Goal: Use online tool/utility: Utilize a website feature to perform a specific function

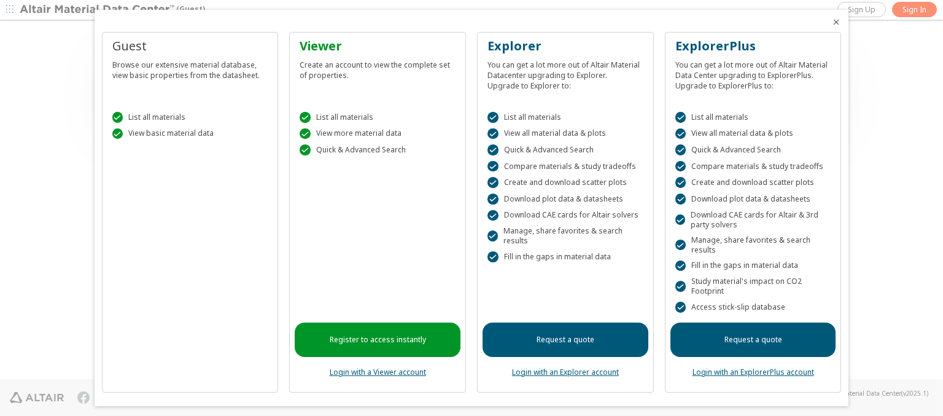
click at [831, 22] on icon "Close" at bounding box center [836, 22] width 10 height 10
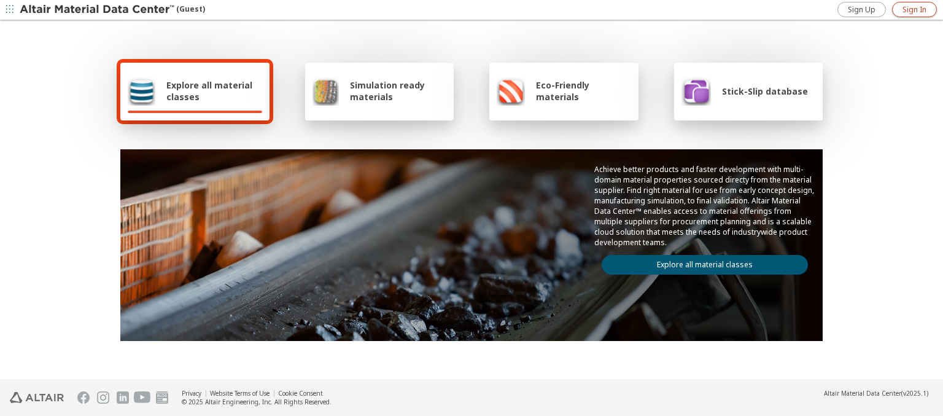
click at [914, 9] on span "Sign In" at bounding box center [914, 10] width 24 height 10
click at [98, 10] on img at bounding box center [98, 10] width 157 height 12
click at [209, 91] on span "Explore all material classes" at bounding box center [214, 90] width 96 height 23
click at [700, 262] on link "Explore all material classes" at bounding box center [705, 265] width 206 height 20
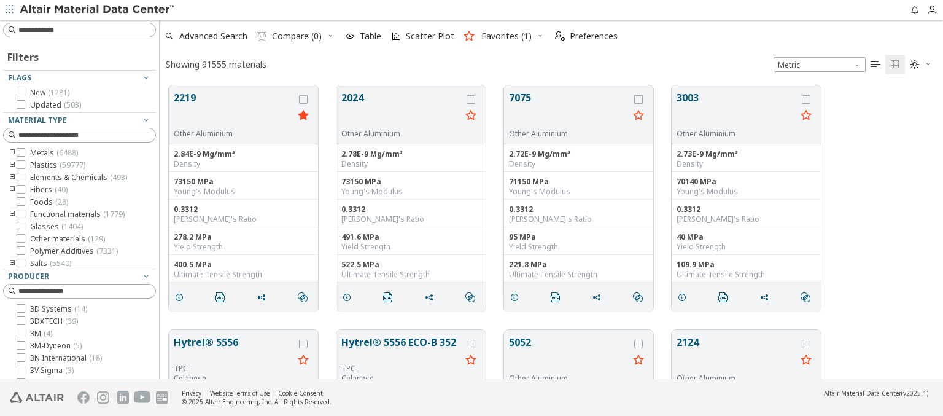
scroll to position [293, 774]
click at [421, 36] on span "Scatter Plot" at bounding box center [430, 36] width 49 height 9
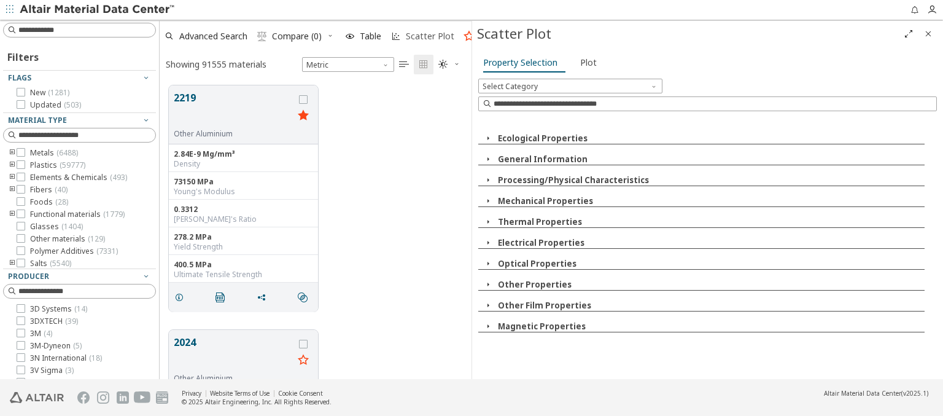
scroll to position [293, 302]
click at [487, 138] on icon "button" at bounding box center [488, 138] width 10 height 10
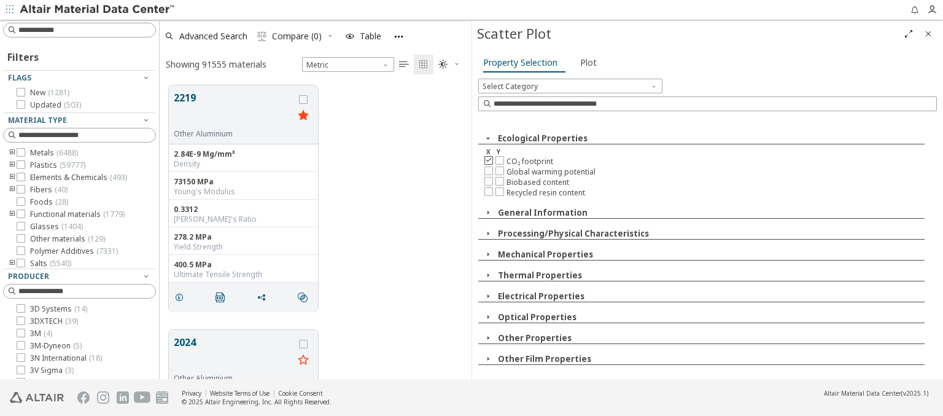
click at [488, 159] on icon at bounding box center [488, 159] width 9 height 9
click at [499, 159] on icon at bounding box center [499, 159] width 9 height 9
click at [585, 62] on span "Plot" at bounding box center [588, 63] width 17 height 20
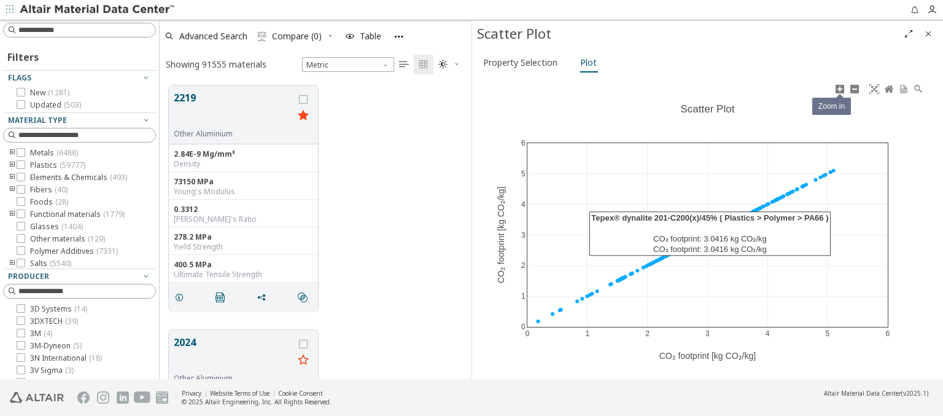
click at [839, 88] on icon at bounding box center [840, 89] width 10 height 10
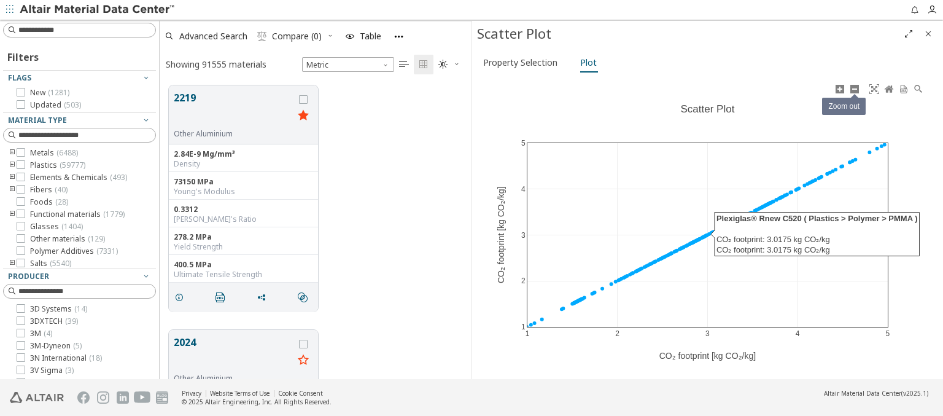
click at [854, 88] on icon at bounding box center [855, 89] width 10 height 10
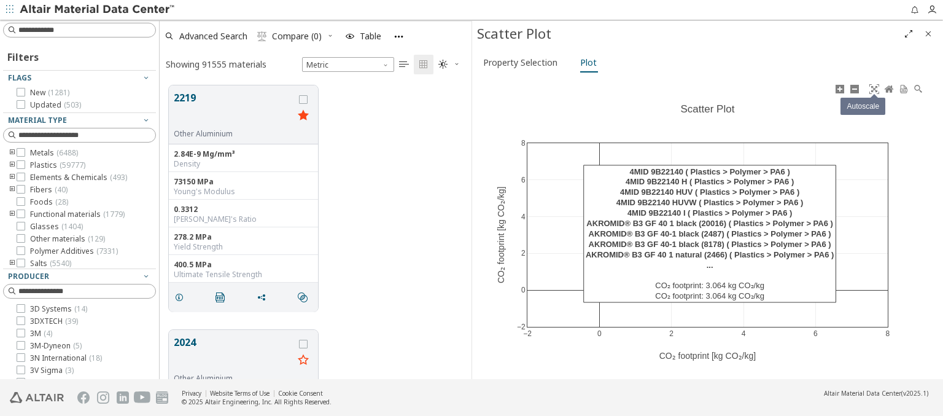
click at [874, 88] on icon at bounding box center [874, 89] width 10 height 10
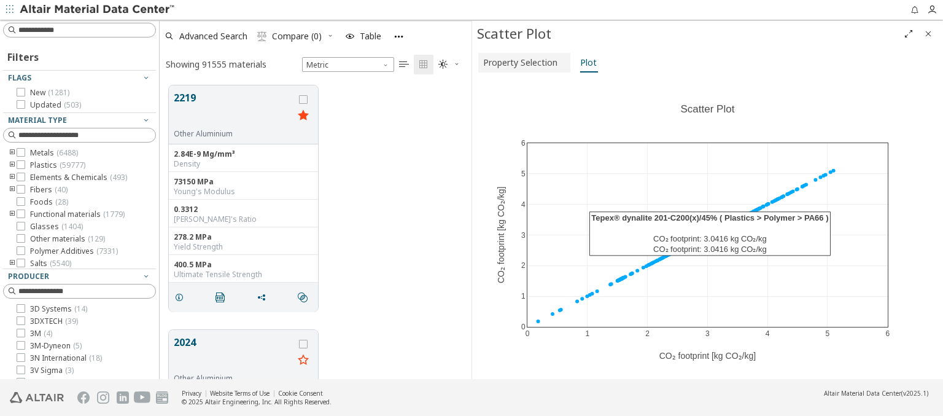
click at [522, 62] on span "Property Selection" at bounding box center [520, 63] width 74 height 20
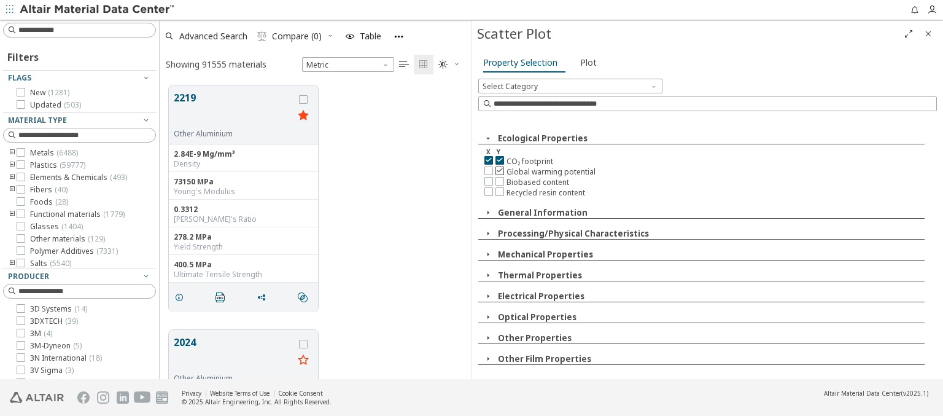
click at [499, 169] on icon at bounding box center [499, 170] width 9 height 9
click at [585, 62] on span "Plot" at bounding box center [588, 63] width 17 height 20
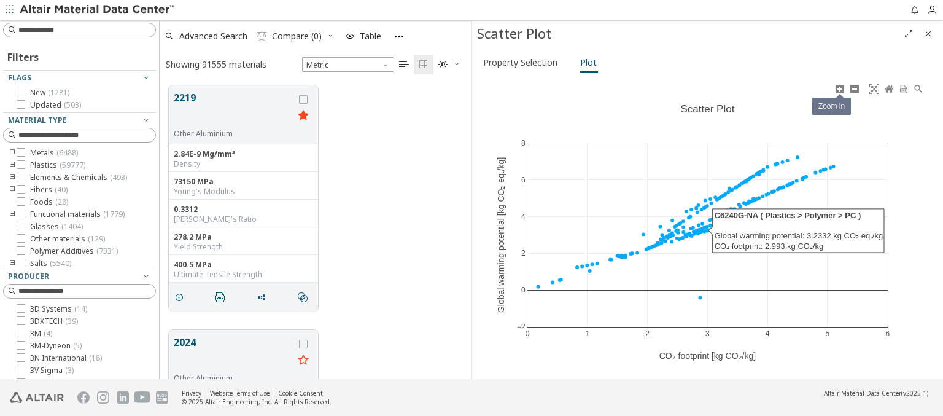
click at [839, 88] on icon at bounding box center [840, 89] width 10 height 10
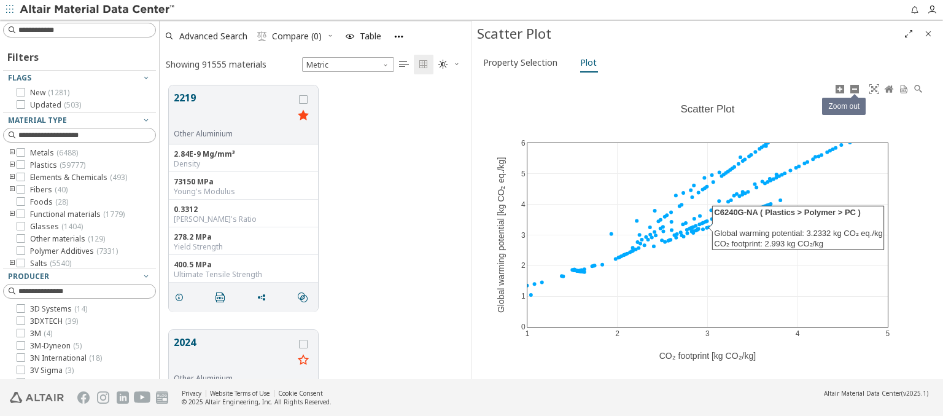
click at [854, 88] on icon at bounding box center [855, 89] width 10 height 10
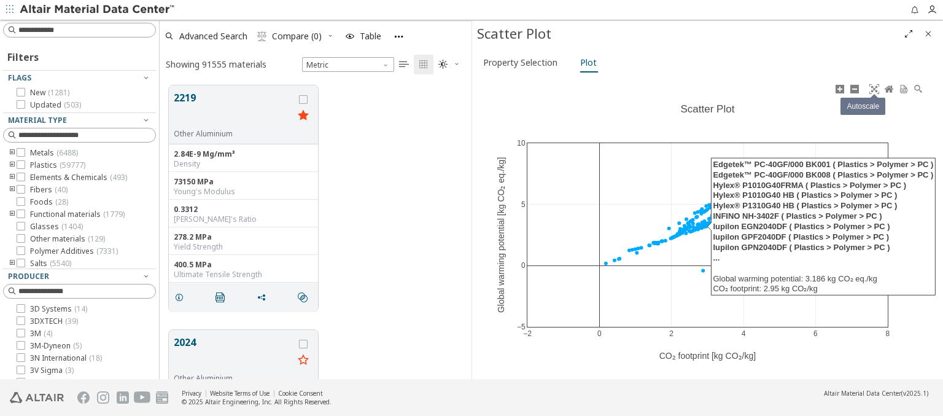
click at [874, 88] on icon at bounding box center [874, 89] width 10 height 10
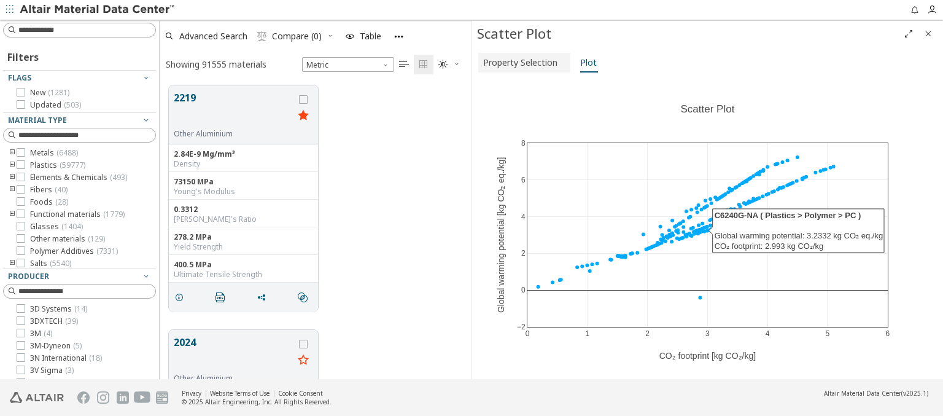
click at [522, 62] on span "Property Selection" at bounding box center [520, 63] width 74 height 20
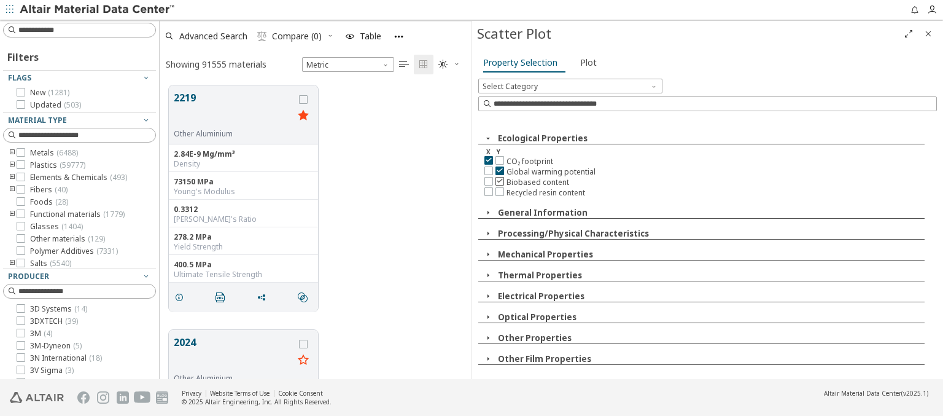
click at [499, 179] on icon at bounding box center [499, 180] width 9 height 9
click at [585, 62] on span "Plot" at bounding box center [588, 63] width 17 height 20
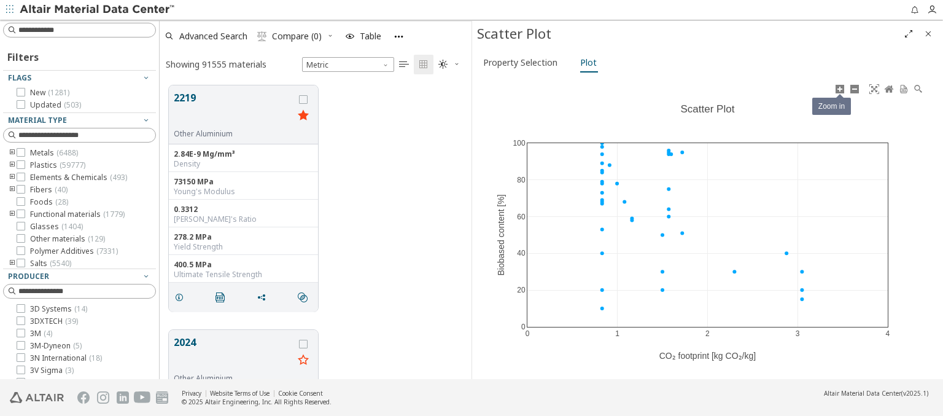
click at [839, 88] on icon at bounding box center [840, 89] width 10 height 10
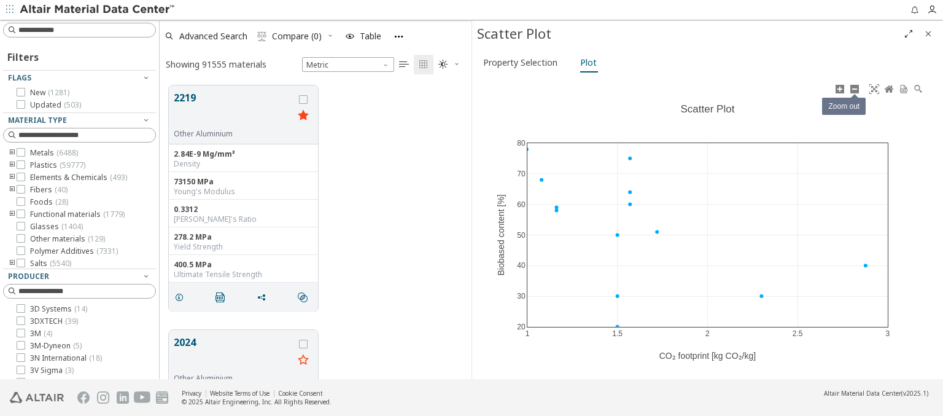
click at [854, 88] on icon at bounding box center [855, 89] width 10 height 10
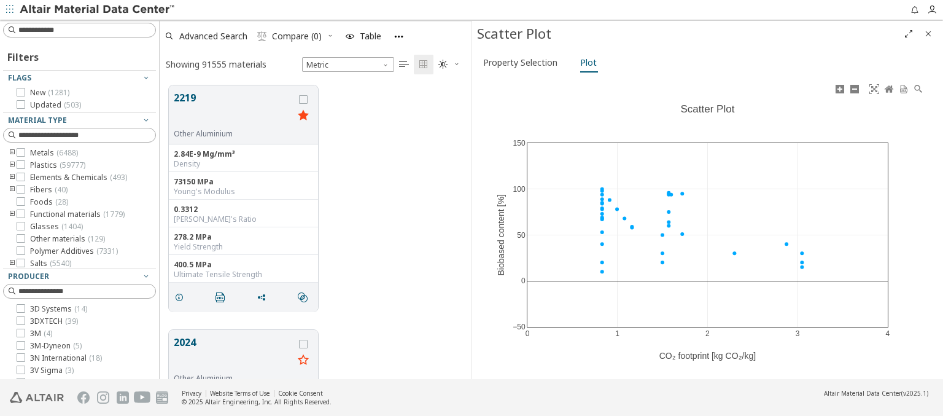
click at [874, 88] on icon at bounding box center [874, 89] width 10 height 10
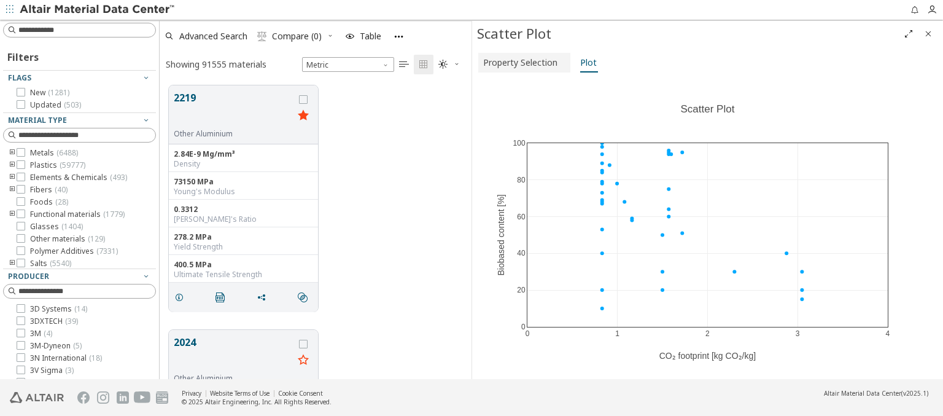
click at [522, 62] on span "Property Selection" at bounding box center [520, 63] width 74 height 20
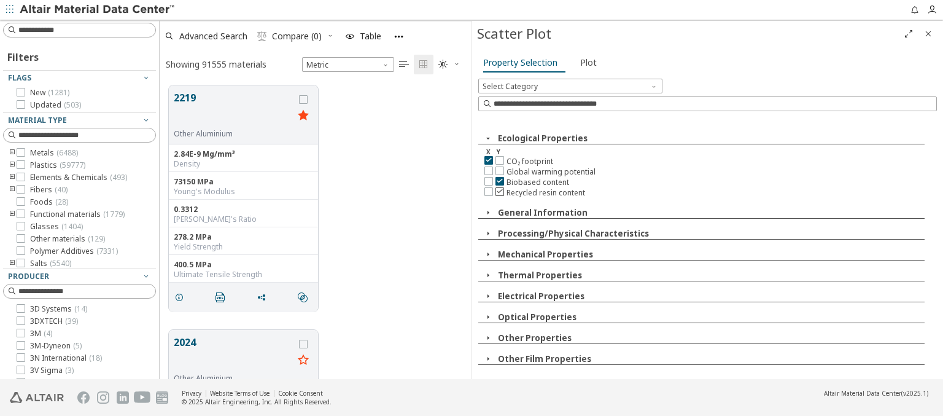
click at [499, 189] on icon at bounding box center [499, 191] width 9 height 9
click at [585, 62] on span "Plot" at bounding box center [588, 63] width 17 height 20
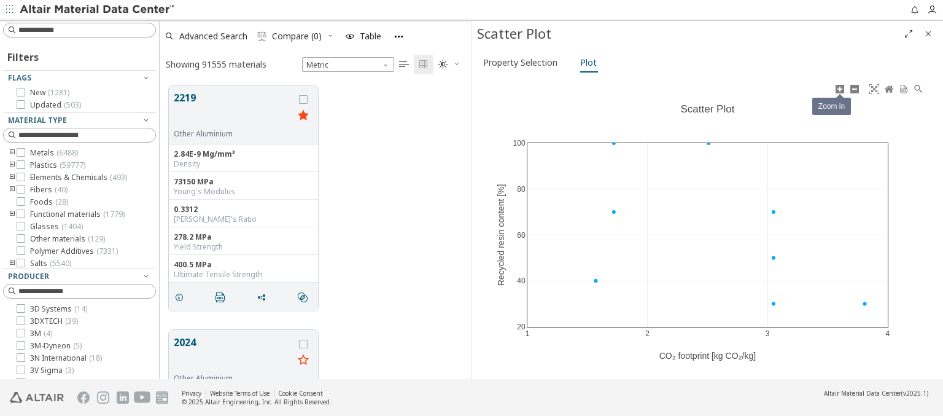
click at [839, 88] on icon at bounding box center [840, 89] width 10 height 10
click at [854, 88] on icon at bounding box center [855, 89] width 10 height 10
click at [874, 88] on icon at bounding box center [874, 89] width 10 height 10
click at [522, 62] on span "Property Selection" at bounding box center [520, 63] width 74 height 20
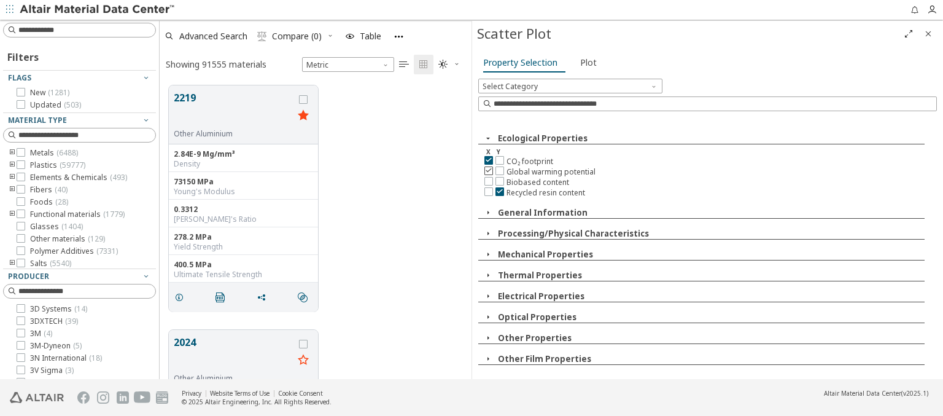
click at [488, 169] on icon at bounding box center [488, 170] width 9 height 9
click at [499, 159] on icon at bounding box center [499, 159] width 9 height 9
click at [585, 62] on span "Plot" at bounding box center [588, 63] width 17 height 20
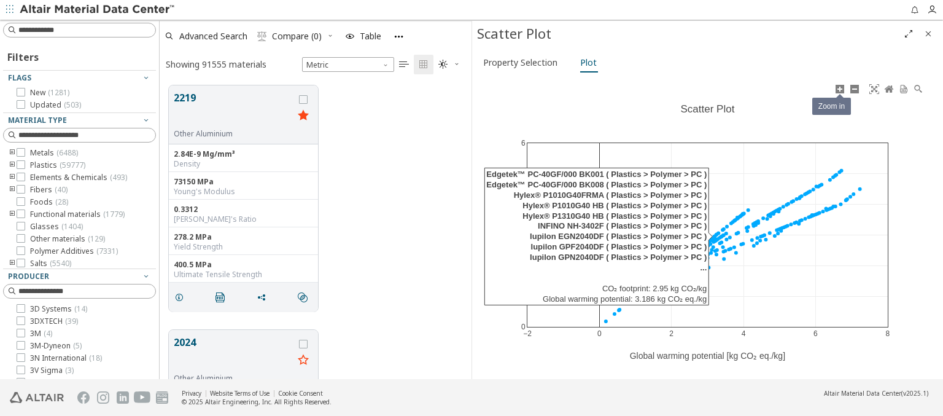
click at [839, 88] on icon at bounding box center [840, 89] width 10 height 10
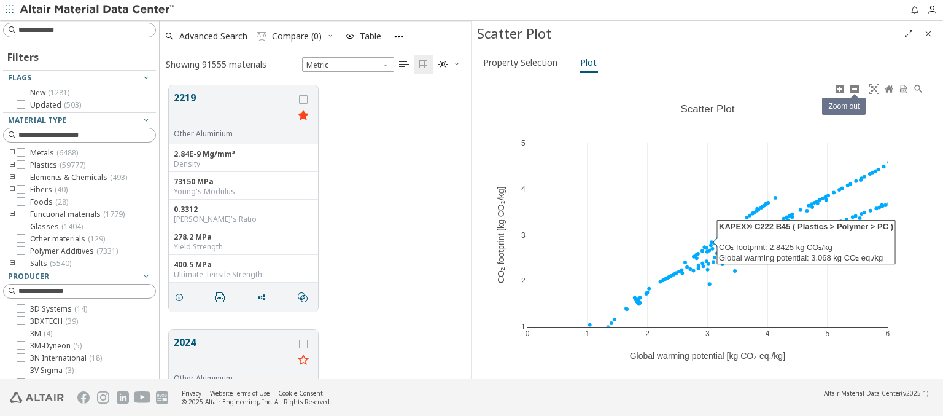
click at [854, 88] on icon at bounding box center [855, 89] width 10 height 10
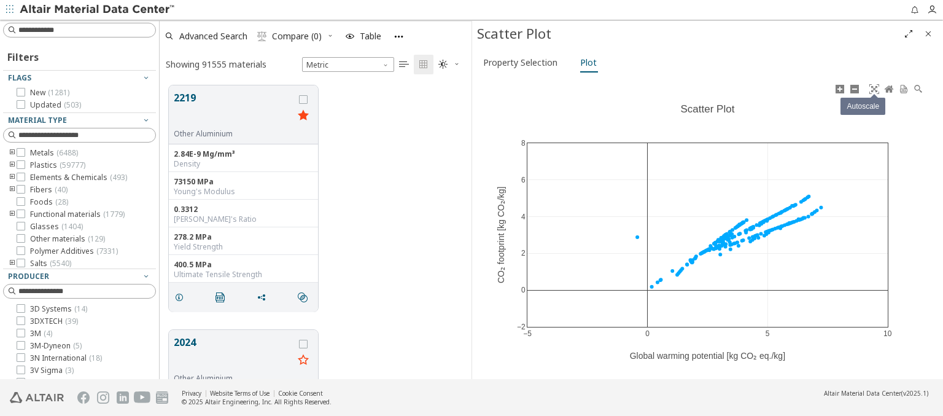
click at [874, 88] on icon at bounding box center [874, 89] width 10 height 10
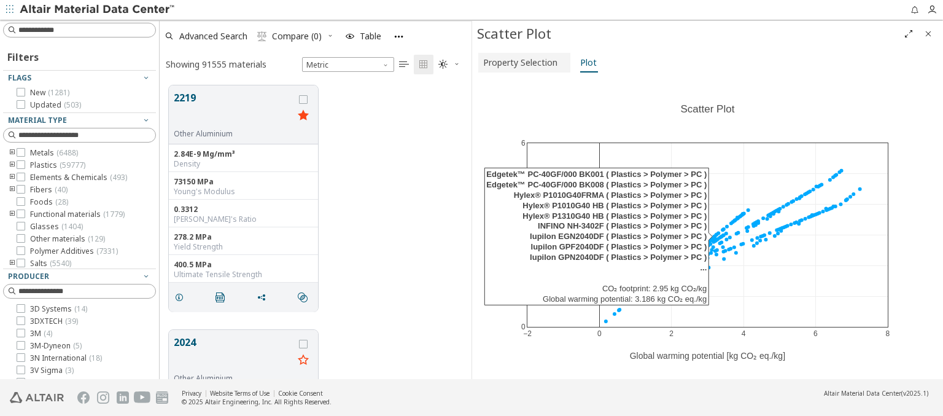
click at [522, 62] on span "Property Selection" at bounding box center [520, 63] width 74 height 20
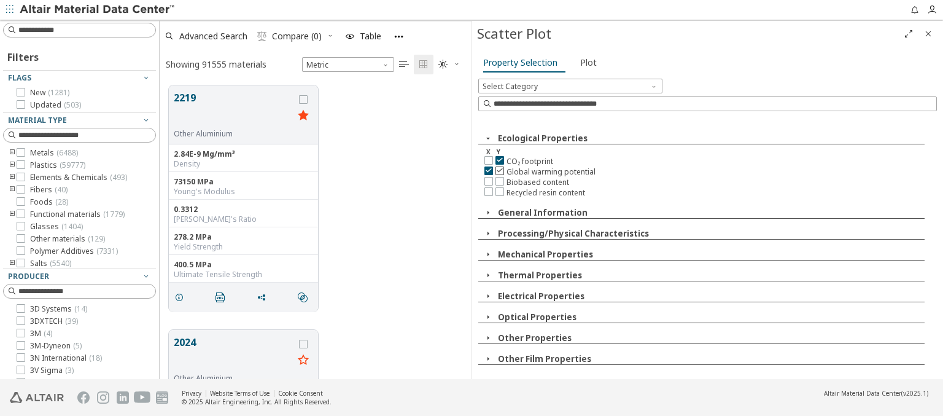
click at [499, 169] on icon at bounding box center [499, 170] width 9 height 9
click at [585, 62] on span "Plot" at bounding box center [588, 63] width 17 height 20
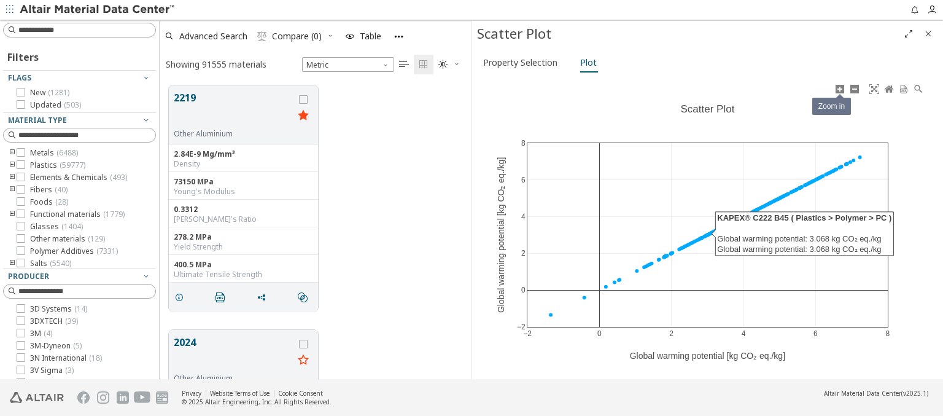
click at [839, 88] on icon at bounding box center [840, 89] width 10 height 10
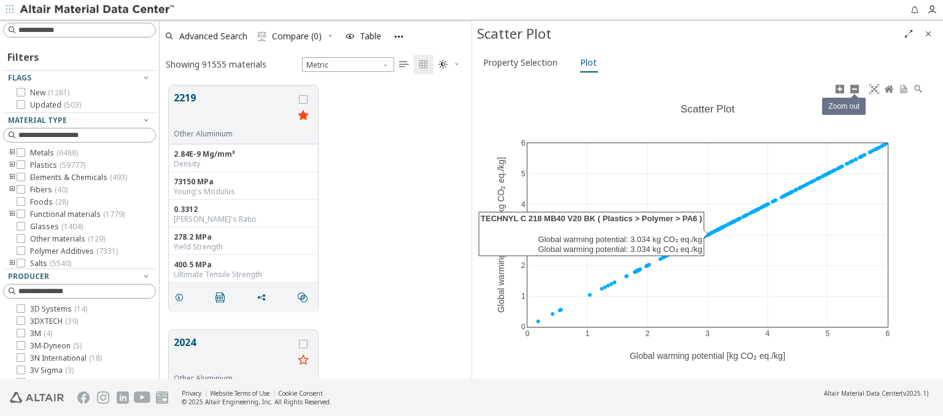
click at [854, 88] on icon at bounding box center [855, 89] width 10 height 10
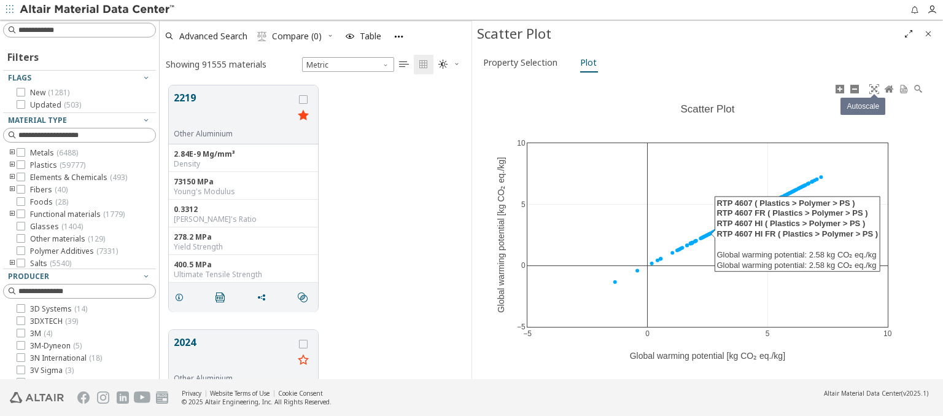
click at [874, 88] on icon at bounding box center [874, 89] width 10 height 10
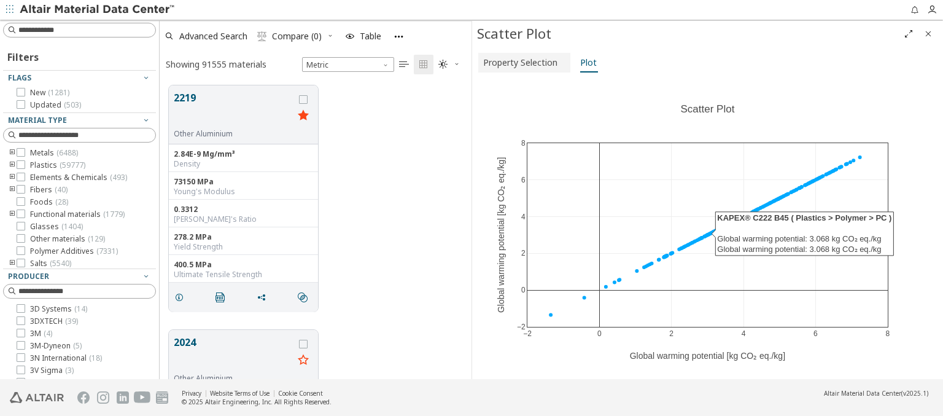
click at [522, 62] on span "Property Selection" at bounding box center [520, 63] width 74 height 20
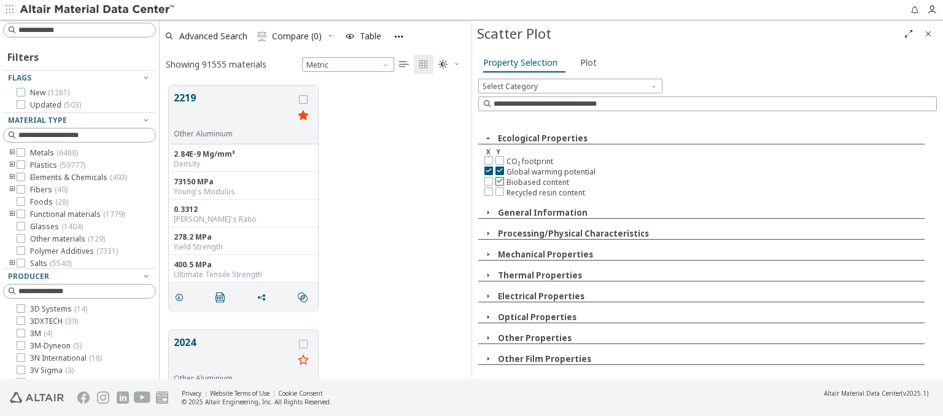
click at [499, 179] on icon at bounding box center [499, 180] width 9 height 9
click at [585, 62] on span "Plot" at bounding box center [588, 63] width 17 height 20
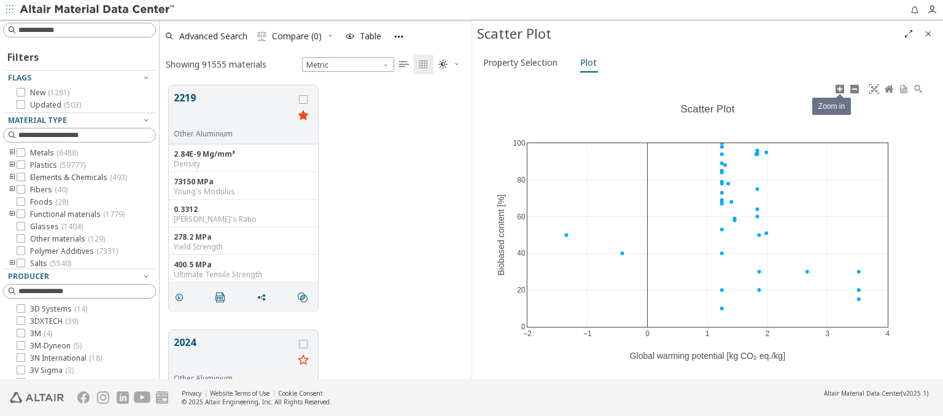
click at [839, 88] on icon at bounding box center [840, 89] width 10 height 10
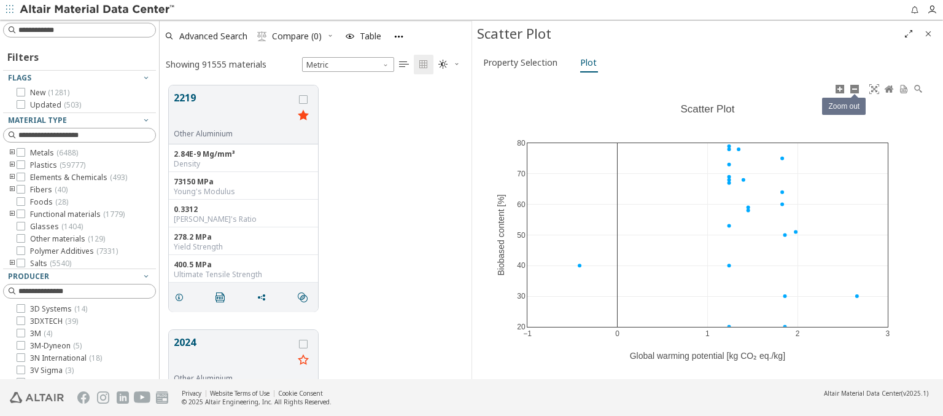
click at [854, 88] on icon at bounding box center [855, 89] width 10 height 10
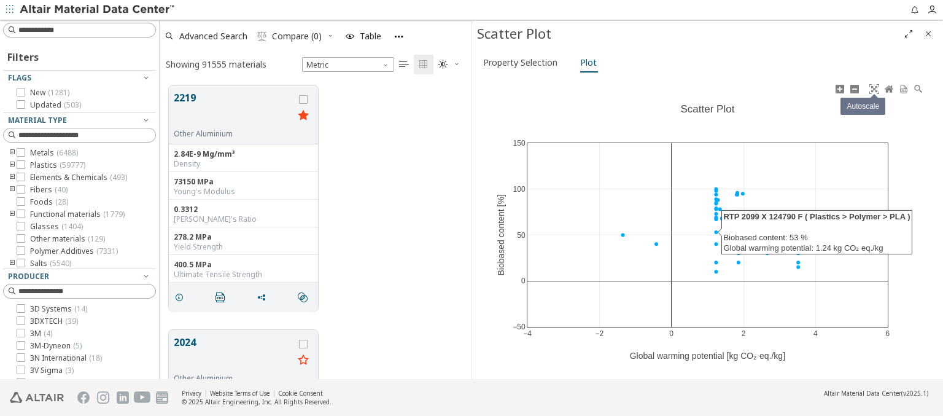
click at [874, 88] on icon at bounding box center [874, 89] width 10 height 10
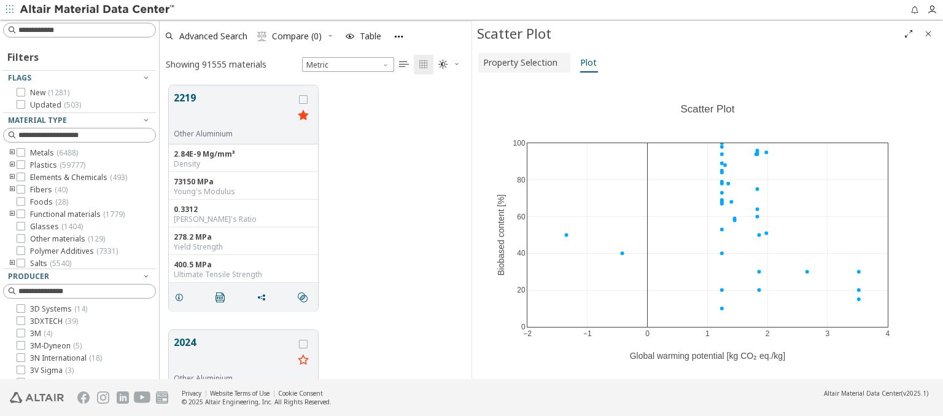
click at [522, 62] on span "Property Selection" at bounding box center [520, 63] width 74 height 20
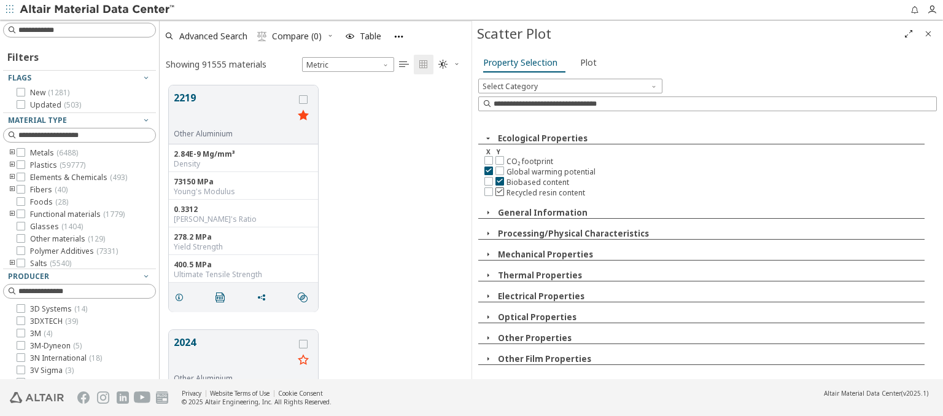
click at [499, 189] on icon at bounding box center [499, 191] width 9 height 9
click at [585, 62] on span "Plot" at bounding box center [588, 63] width 17 height 20
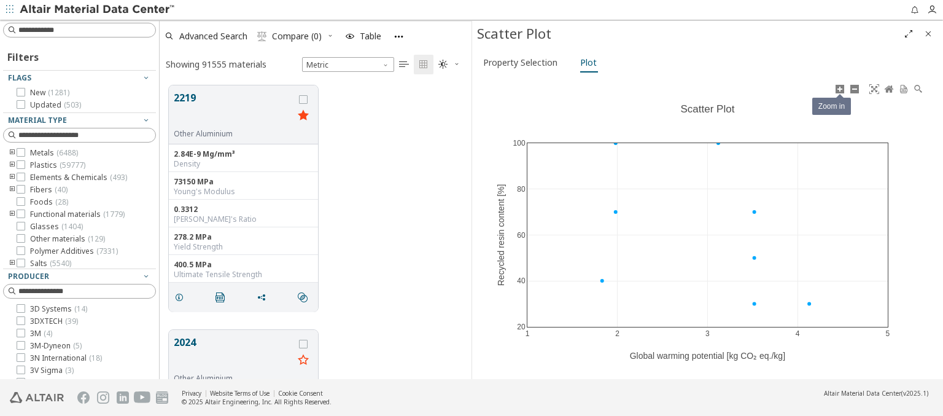
click at [839, 88] on icon at bounding box center [840, 89] width 10 height 10
click at [854, 88] on icon at bounding box center [855, 89] width 10 height 10
click at [874, 88] on icon at bounding box center [874, 89] width 10 height 10
click at [522, 62] on span "Property Selection" at bounding box center [520, 63] width 74 height 20
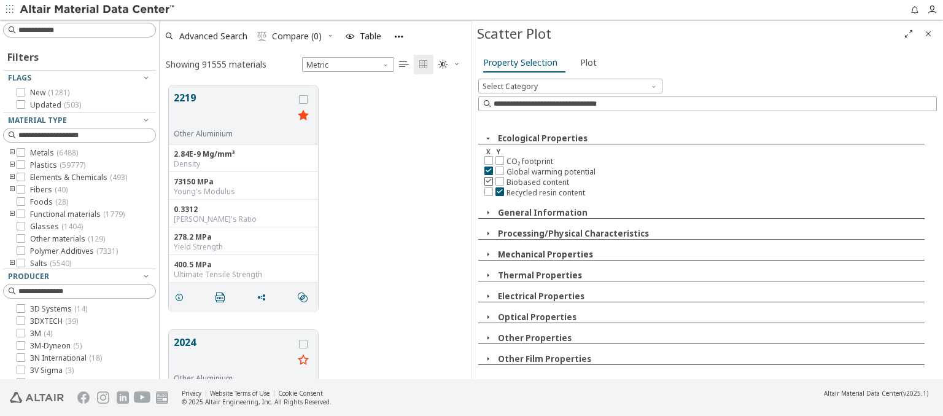
click at [488, 179] on icon at bounding box center [488, 180] width 9 height 9
click at [499, 159] on icon at bounding box center [499, 159] width 9 height 9
click at [585, 62] on span "Plot" at bounding box center [588, 63] width 17 height 20
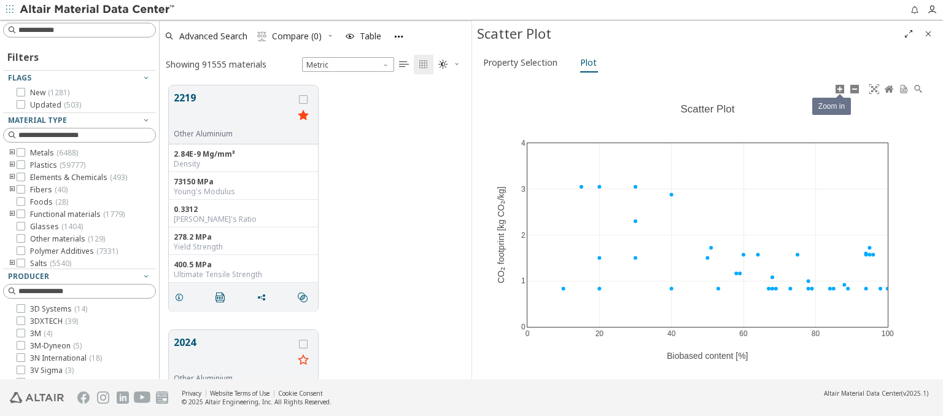
click at [839, 88] on icon at bounding box center [840, 89] width 10 height 10
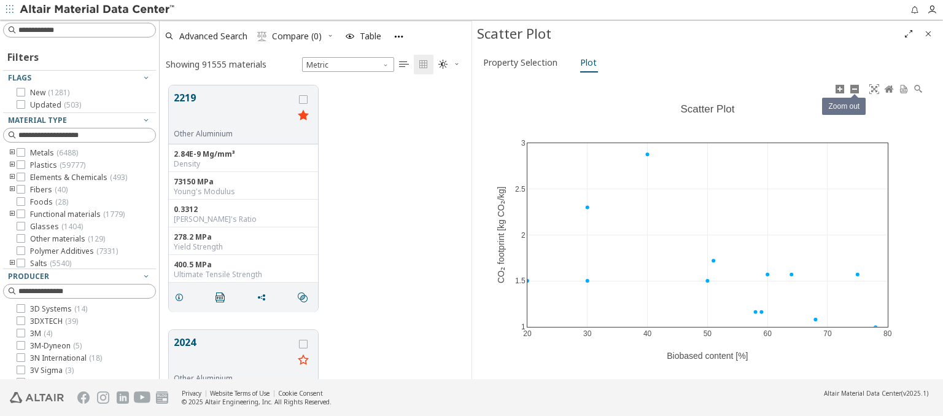
click at [854, 88] on icon at bounding box center [855, 89] width 10 height 10
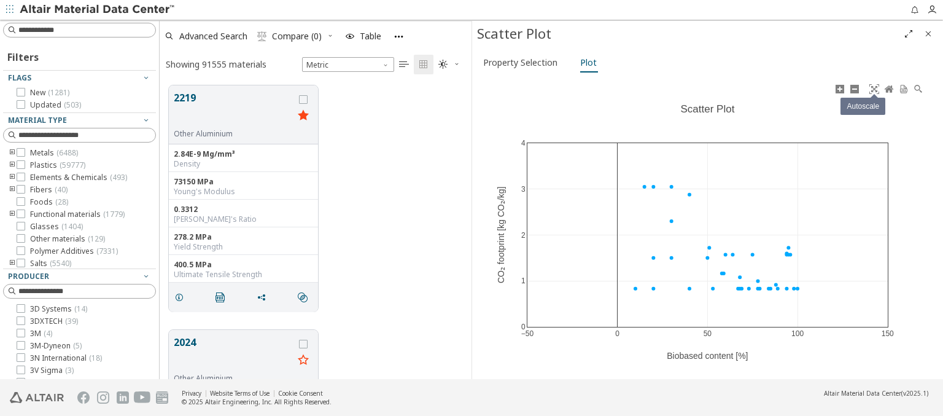
click at [874, 88] on icon at bounding box center [874, 89] width 10 height 10
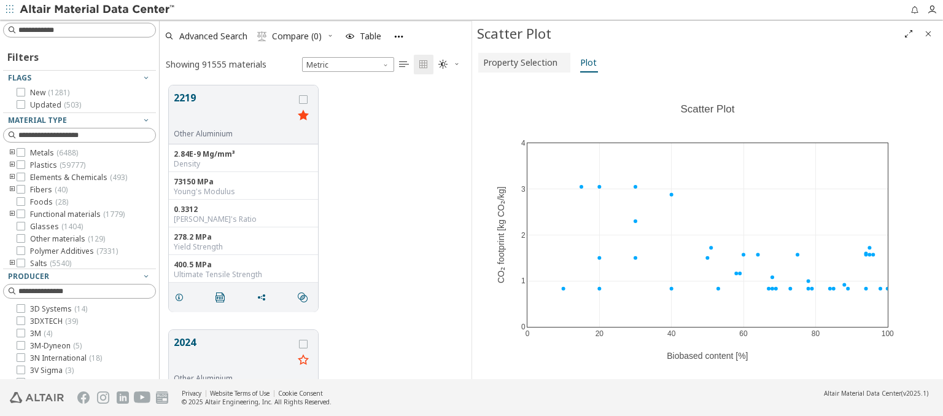
click at [522, 62] on span "Property Selection" at bounding box center [520, 63] width 74 height 20
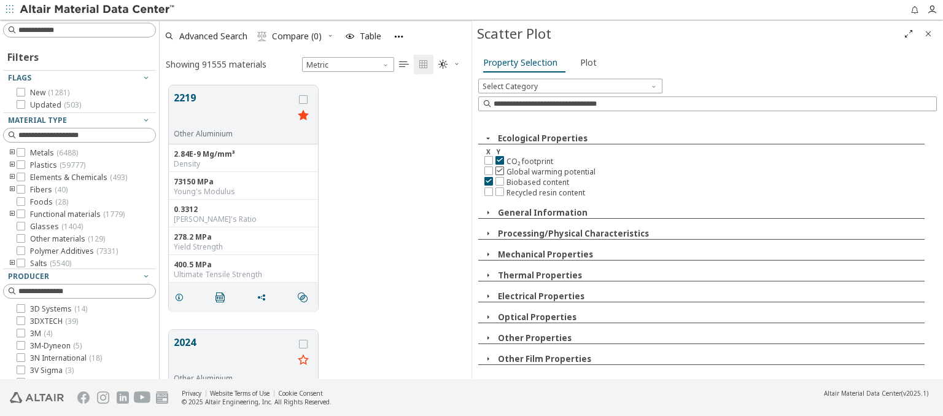
click at [499, 169] on icon at bounding box center [499, 170] width 9 height 9
click at [585, 62] on span "Plot" at bounding box center [588, 63] width 17 height 20
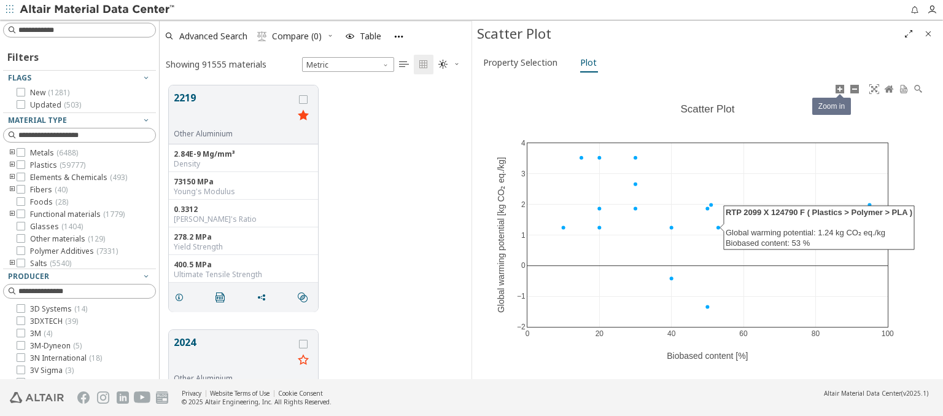
click at [839, 88] on icon at bounding box center [840, 89] width 10 height 10
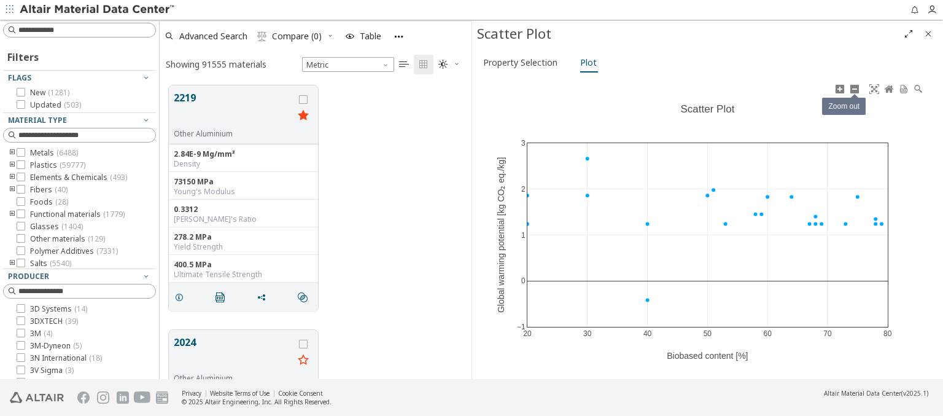
click at [854, 88] on icon at bounding box center [855, 89] width 10 height 10
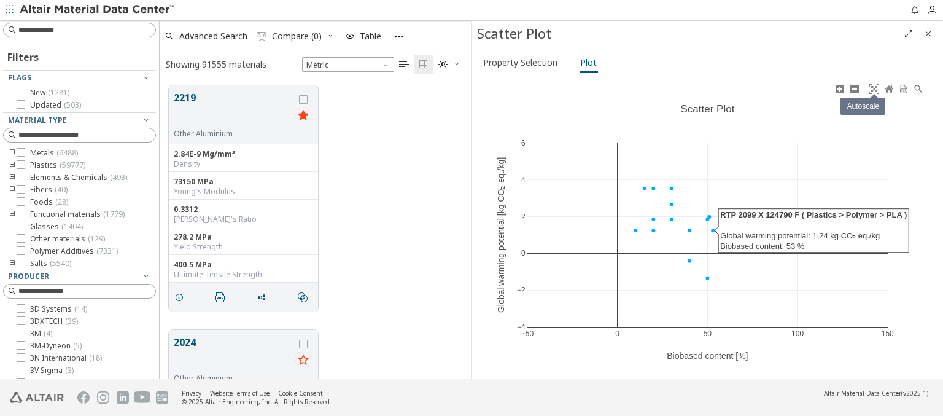
click at [874, 88] on icon at bounding box center [874, 89] width 10 height 10
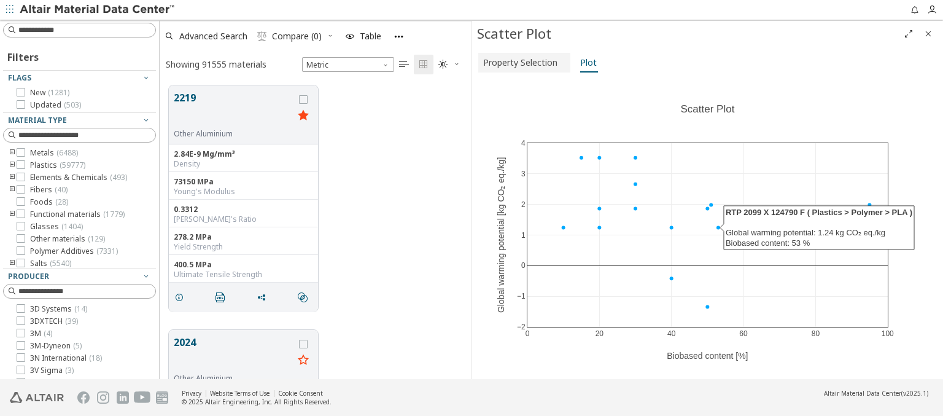
click at [522, 62] on span "Property Selection" at bounding box center [520, 63] width 74 height 20
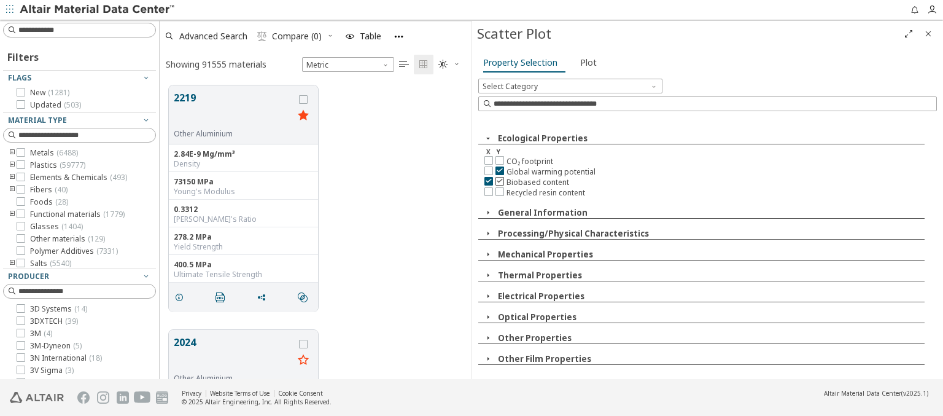
click at [499, 179] on icon at bounding box center [499, 180] width 9 height 9
click at [585, 62] on span "Plot" at bounding box center [588, 63] width 17 height 20
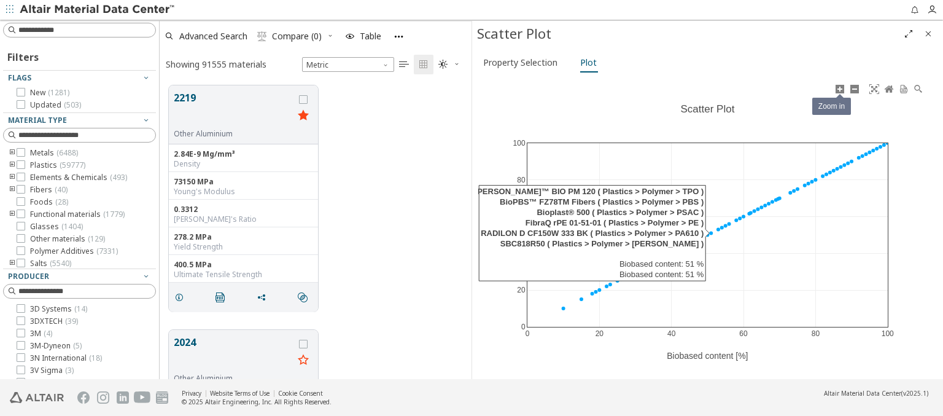
click at [839, 88] on icon at bounding box center [840, 89] width 10 height 10
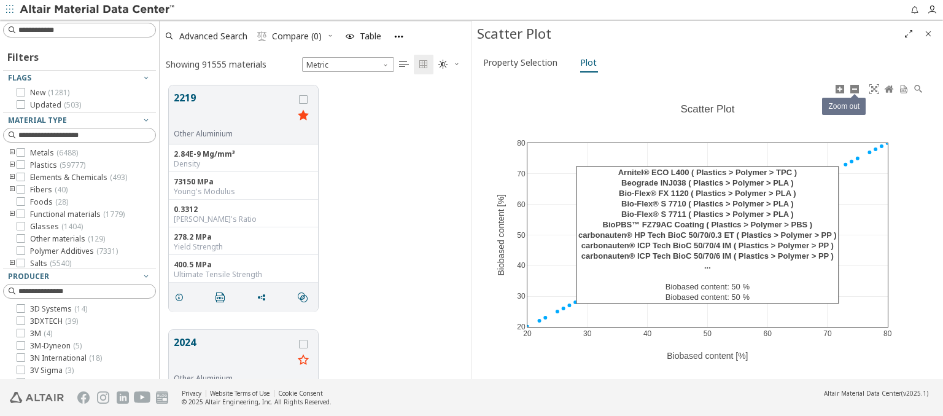
click at [854, 88] on icon at bounding box center [855, 89] width 10 height 10
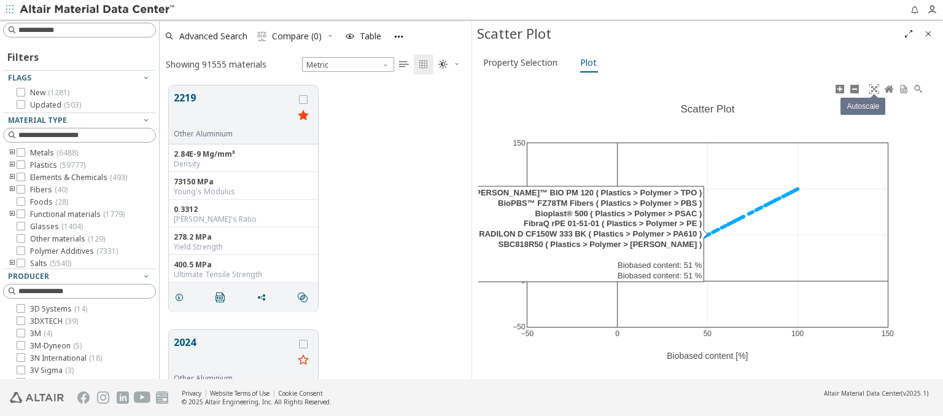
click at [874, 88] on icon at bounding box center [874, 89] width 10 height 10
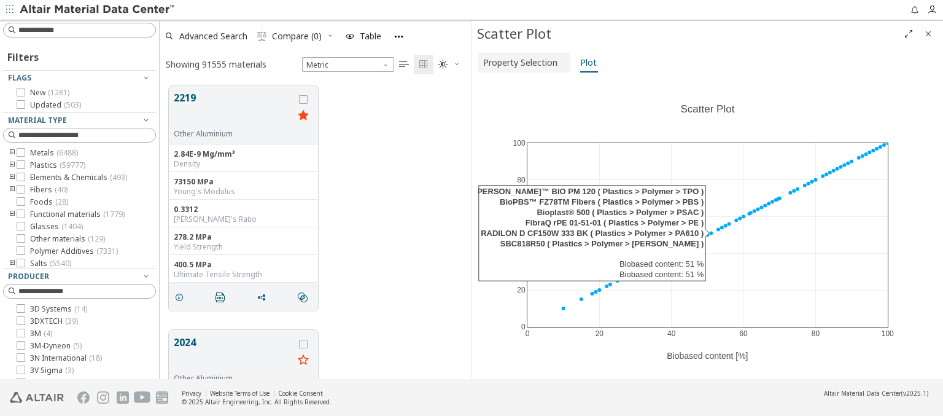
click at [522, 62] on span "Property Selection" at bounding box center [520, 63] width 74 height 20
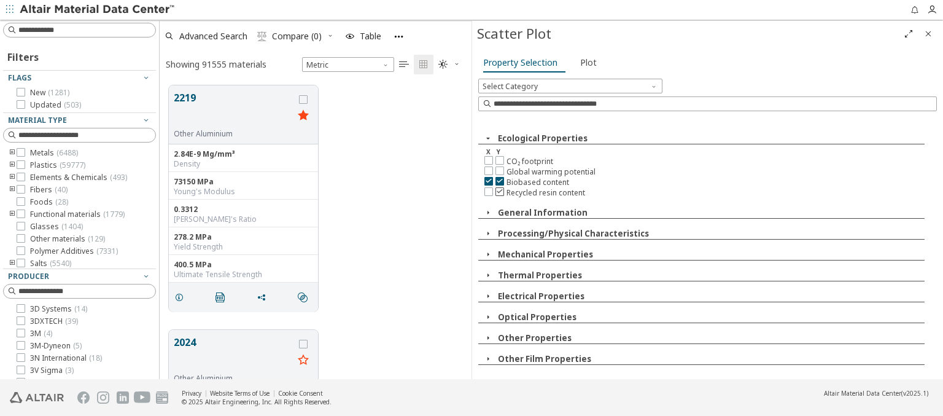
click at [499, 189] on icon at bounding box center [499, 191] width 9 height 9
click at [585, 62] on span "Plot" at bounding box center [588, 63] width 17 height 20
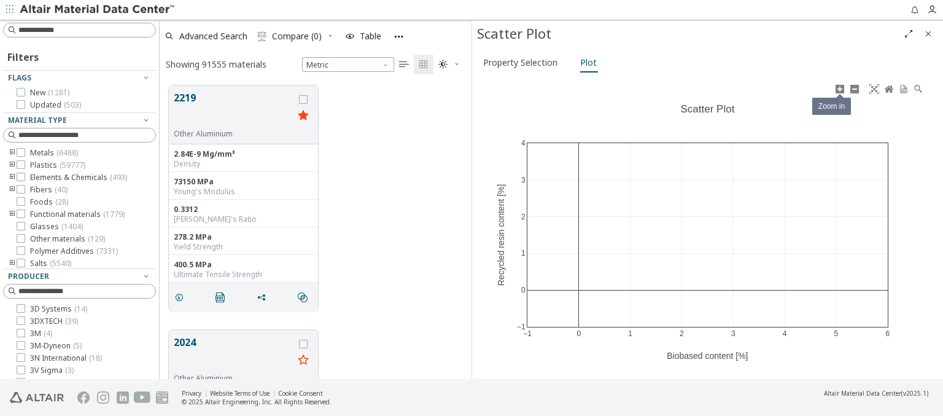
click at [839, 88] on icon at bounding box center [840, 89] width 10 height 10
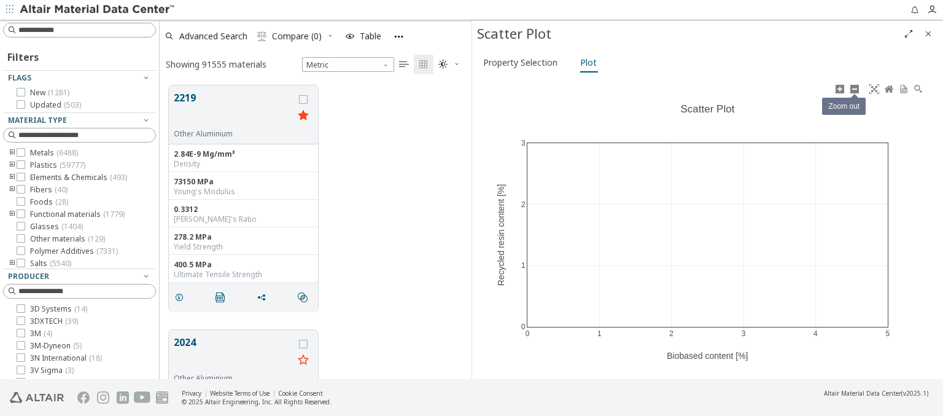
click at [854, 88] on icon at bounding box center [855, 89] width 10 height 10
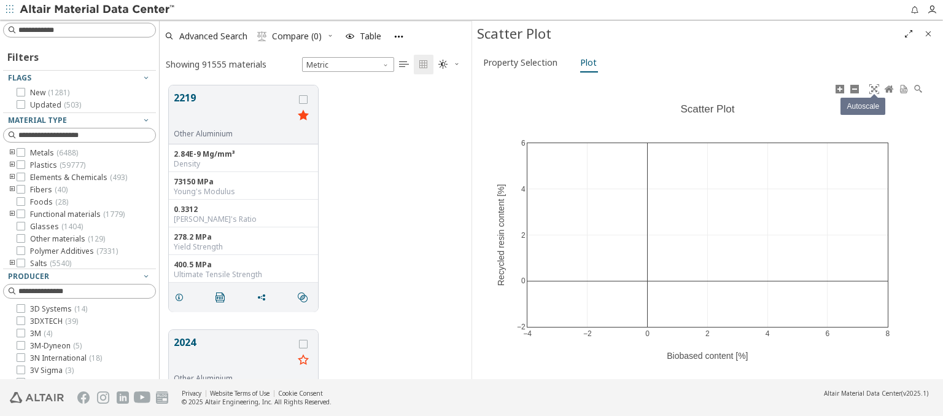
click at [874, 88] on icon at bounding box center [874, 89] width 10 height 10
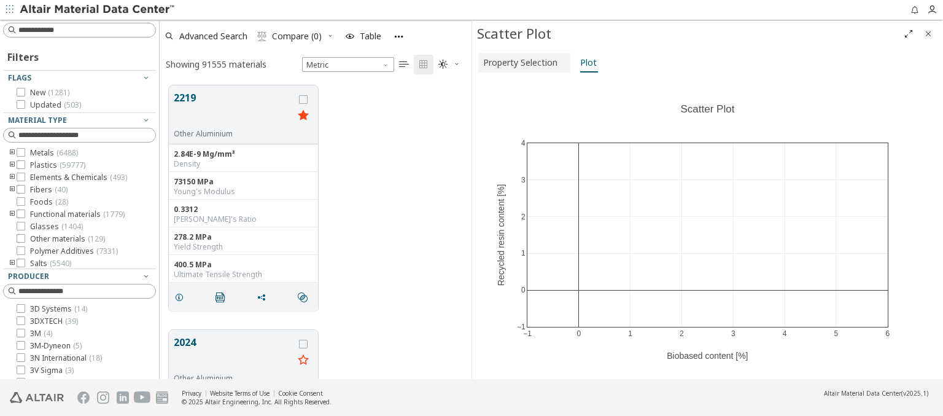
click at [522, 62] on span "Property Selection" at bounding box center [520, 63] width 74 height 20
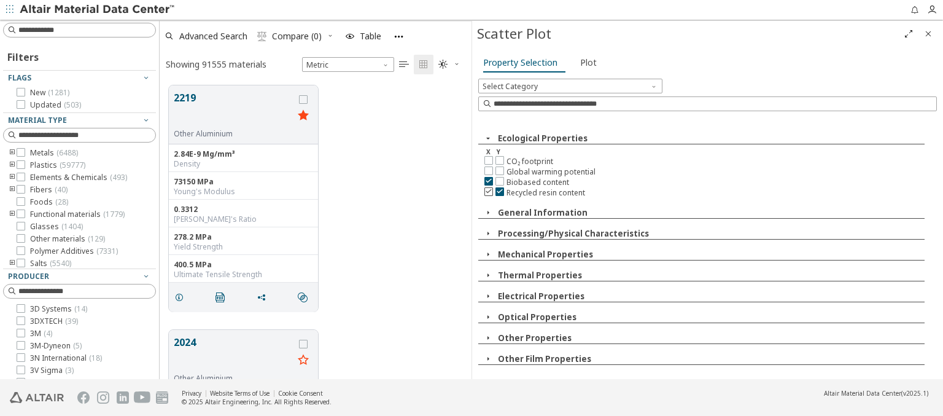
click at [488, 189] on icon at bounding box center [488, 191] width 9 height 9
click at [499, 159] on icon at bounding box center [499, 159] width 9 height 9
click at [585, 62] on span "Plot" at bounding box center [588, 63] width 17 height 20
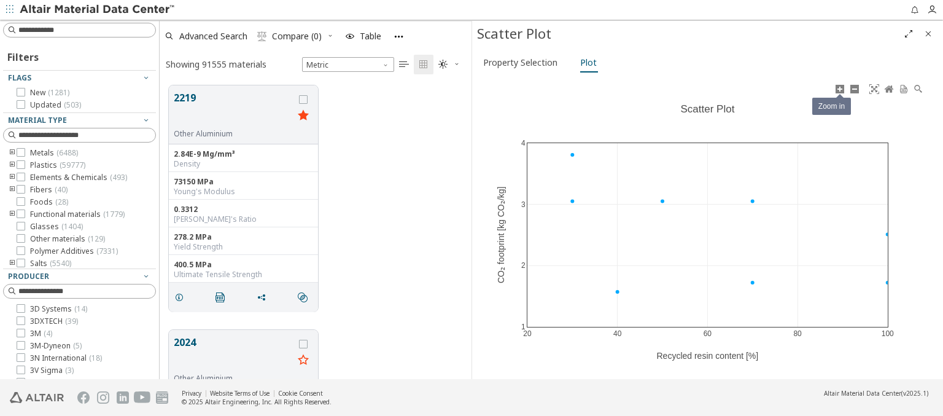
click at [839, 88] on icon at bounding box center [840, 89] width 10 height 10
click at [854, 88] on icon at bounding box center [855, 89] width 10 height 10
click at [874, 88] on icon at bounding box center [874, 89] width 10 height 10
click at [522, 62] on span "Property Selection" at bounding box center [520, 63] width 74 height 20
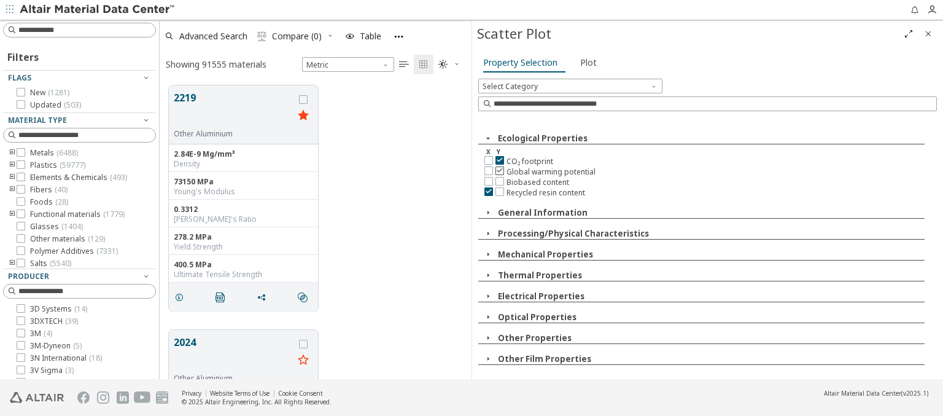
click at [499, 169] on icon at bounding box center [499, 170] width 9 height 9
click at [585, 62] on span "Plot" at bounding box center [588, 63] width 17 height 20
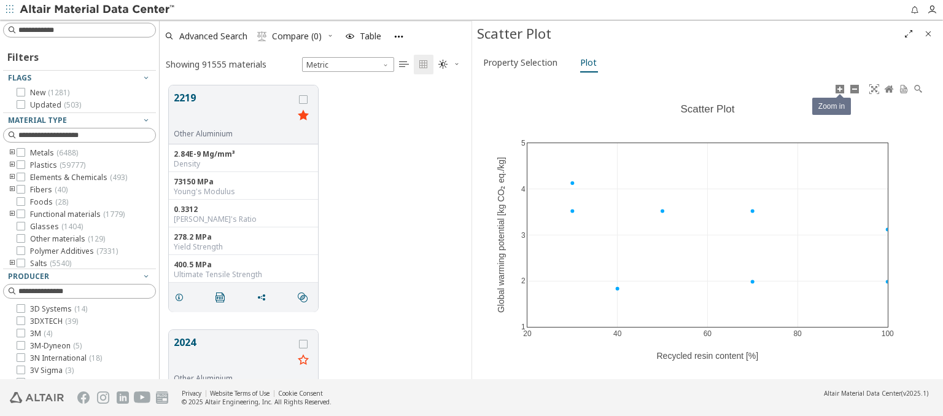
click at [839, 88] on icon at bounding box center [840, 89] width 10 height 10
click at [854, 88] on icon at bounding box center [855, 89] width 10 height 10
click at [874, 88] on icon at bounding box center [874, 89] width 10 height 10
click at [522, 62] on span "Property Selection" at bounding box center [520, 63] width 74 height 20
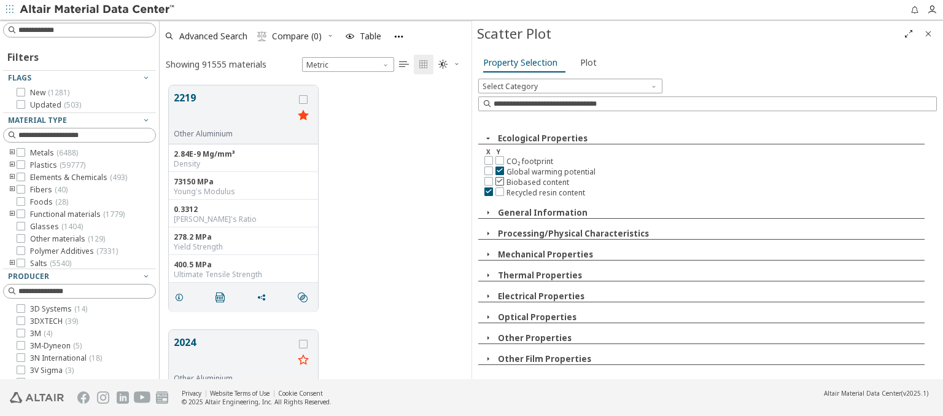
click at [499, 179] on icon at bounding box center [499, 180] width 9 height 9
click at [585, 62] on span "Plot" at bounding box center [588, 63] width 17 height 20
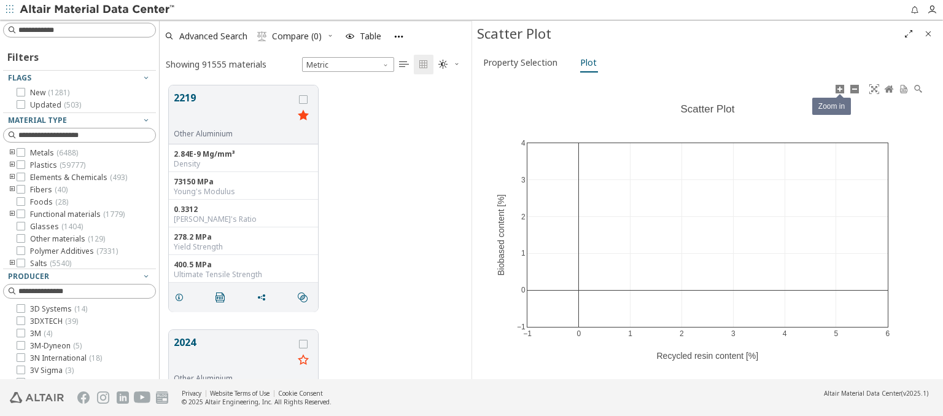
click at [839, 88] on icon at bounding box center [840, 89] width 10 height 10
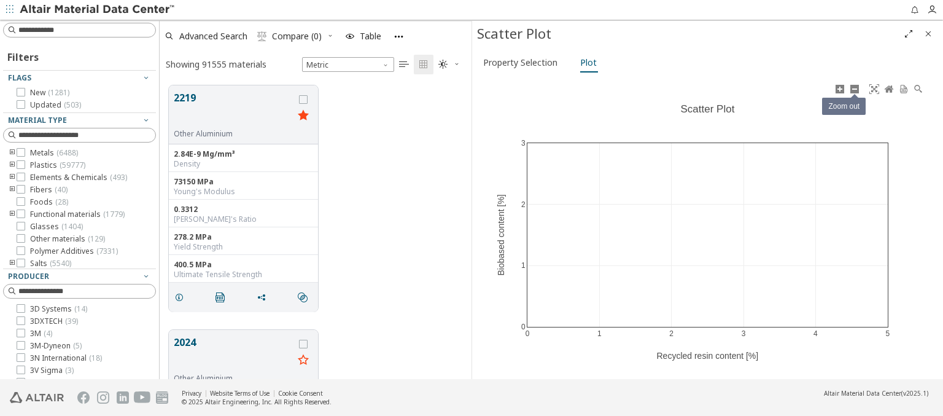
click at [854, 88] on icon at bounding box center [855, 89] width 10 height 10
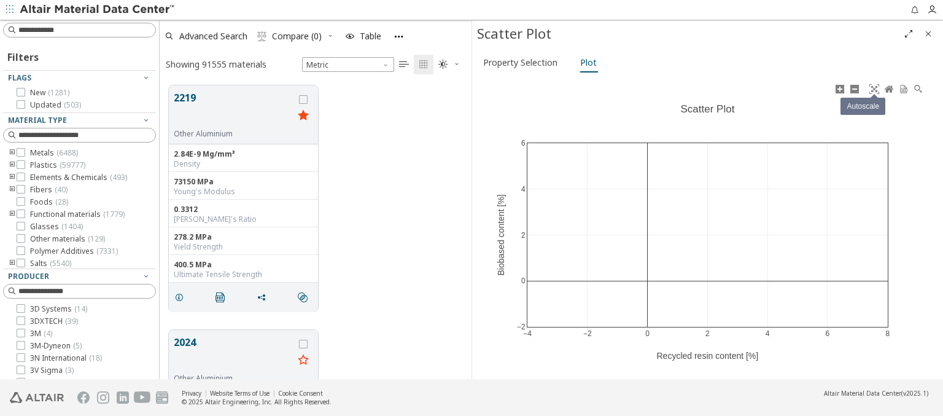
click at [874, 88] on icon at bounding box center [874, 89] width 10 height 10
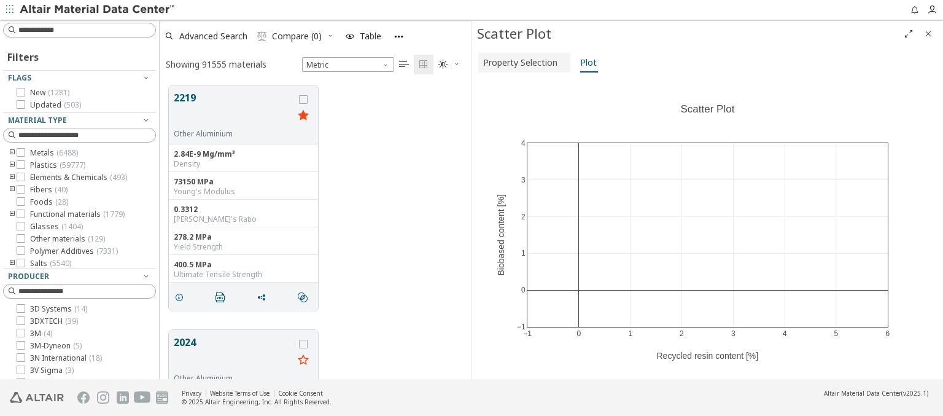
click at [522, 62] on span "Property Selection" at bounding box center [520, 63] width 74 height 20
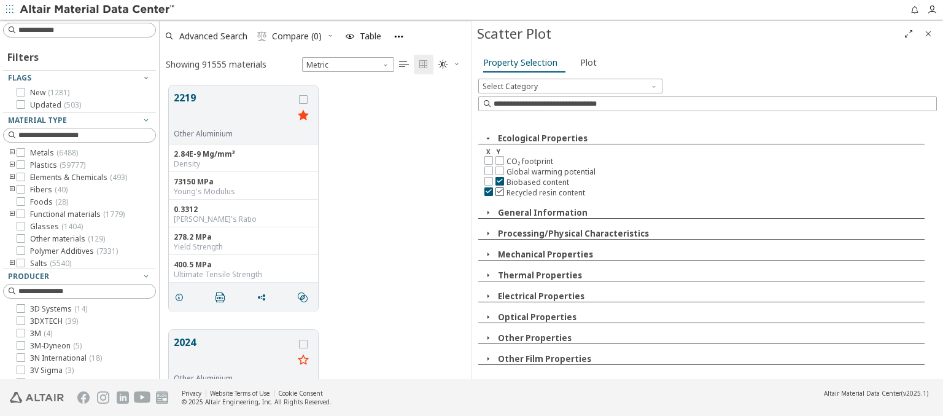
click at [499, 189] on icon at bounding box center [499, 191] width 9 height 9
click at [585, 62] on span "Plot" at bounding box center [588, 63] width 17 height 20
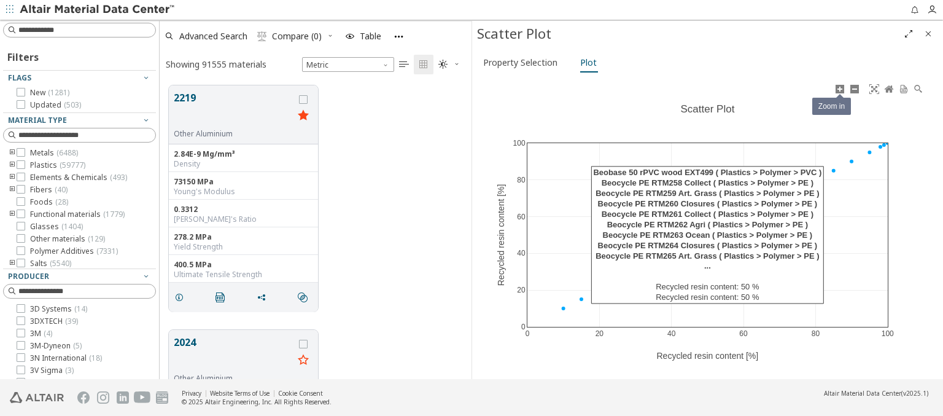
click at [839, 88] on icon at bounding box center [840, 89] width 10 height 10
click at [854, 88] on icon at bounding box center [855, 89] width 10 height 10
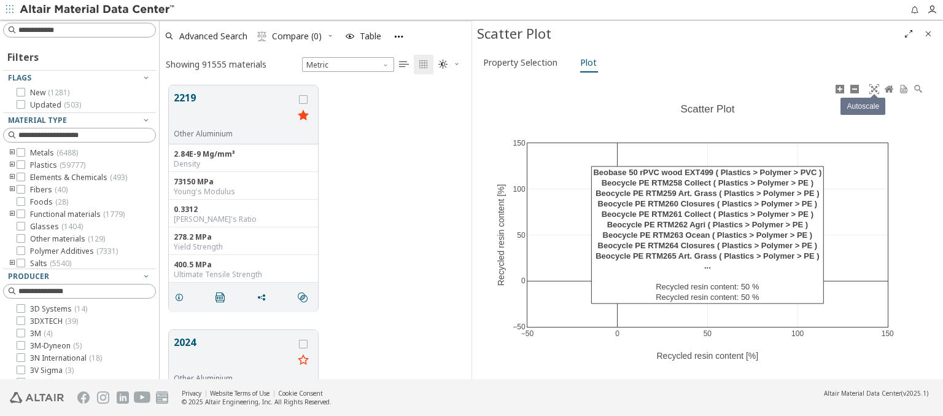
click at [874, 88] on icon at bounding box center [874, 89] width 10 height 10
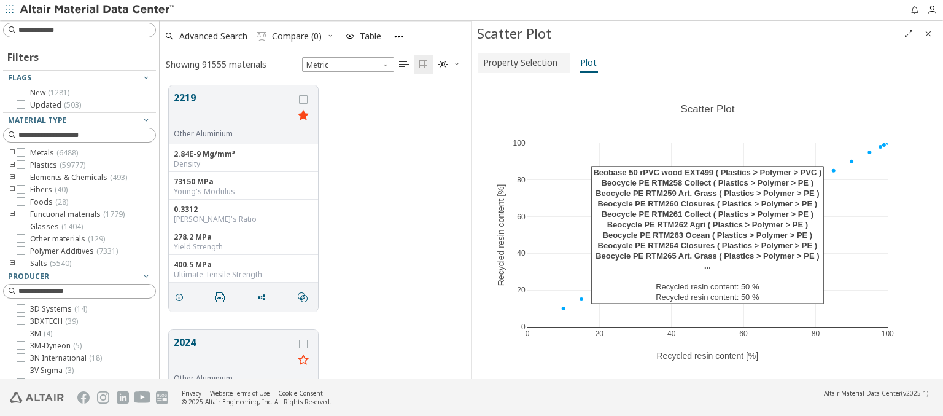
click at [522, 62] on span "Property Selection" at bounding box center [520, 63] width 74 height 20
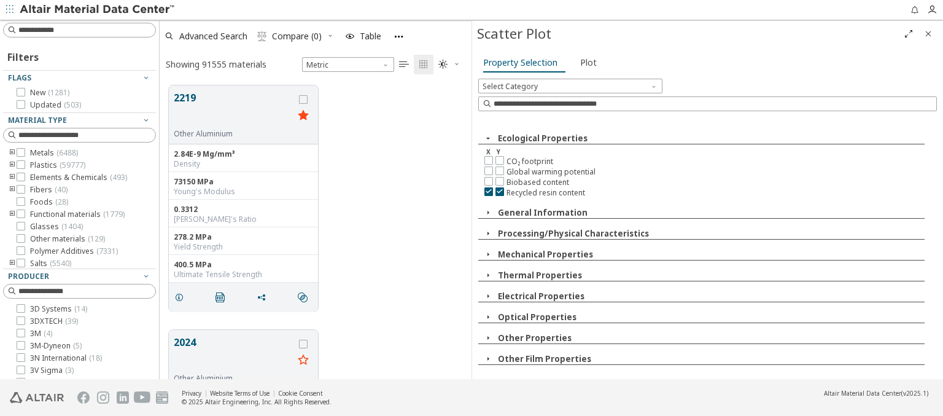
click at [98, 10] on img at bounding box center [98, 10] width 157 height 12
